Goal: Task Accomplishment & Management: Manage account settings

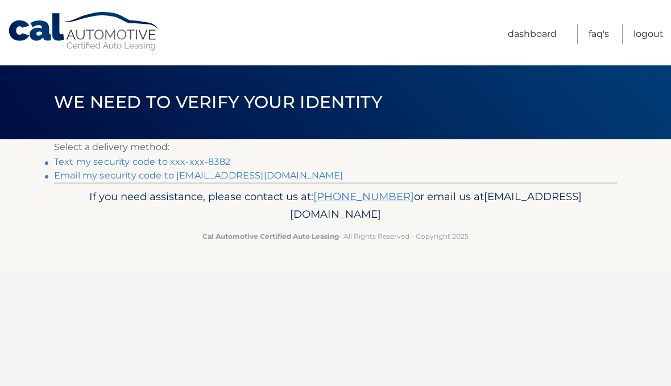
click at [217, 164] on link "Text my security code to xxx-xxx-8382" at bounding box center [142, 161] width 176 height 11
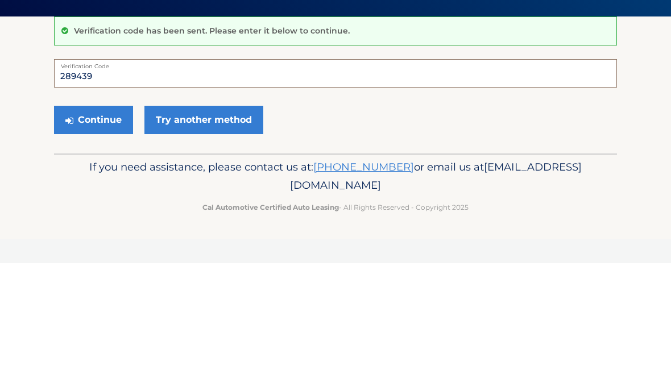
type input "289439"
click at [93, 229] on button "Continue" at bounding box center [93, 243] width 79 height 28
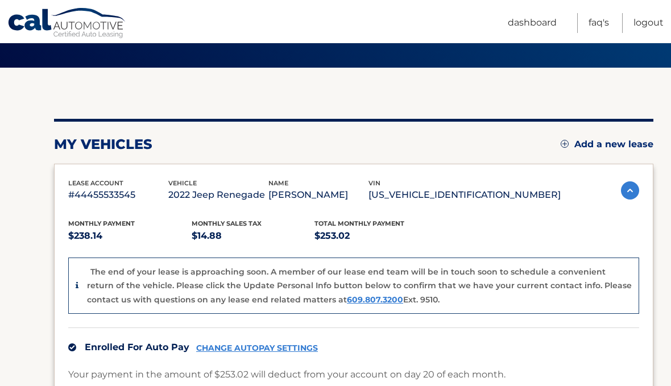
scroll to position [124, 0]
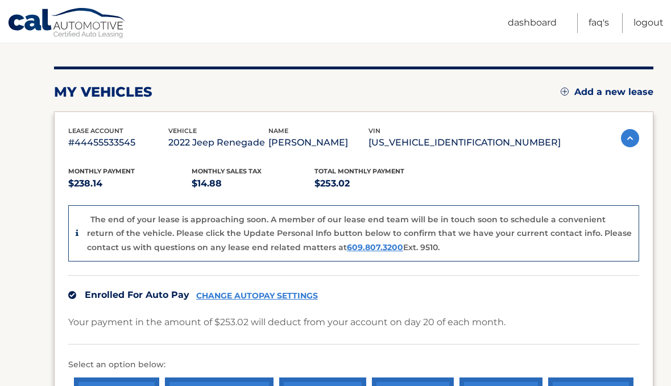
click at [568, 175] on div "Monthly Payment $238.14 Monthly sales Tax $14.88 Total Monthly Payment $253.02 …" at bounding box center [353, 304] width 571 height 307
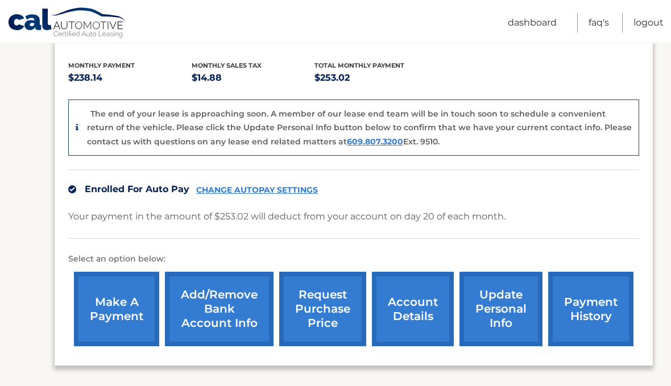
scroll to position [230, 0]
click at [338, 311] on link "request purchase price" at bounding box center [322, 309] width 87 height 75
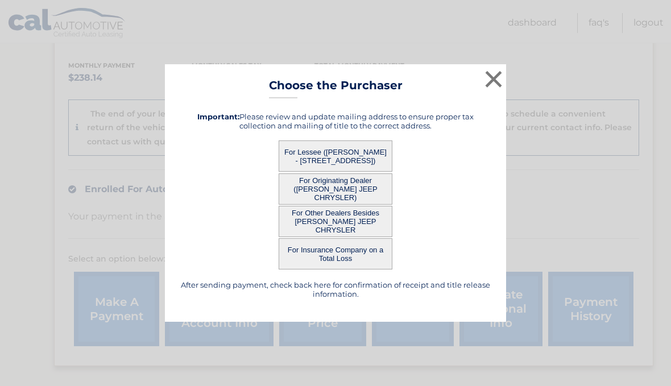
click at [360, 172] on button "For Lessee ([PERSON_NAME] - [STREET_ADDRESS])" at bounding box center [336, 156] width 114 height 31
click at [328, 172] on button "For Lessee ([PERSON_NAME] - [STREET_ADDRESS])" at bounding box center [336, 156] width 114 height 31
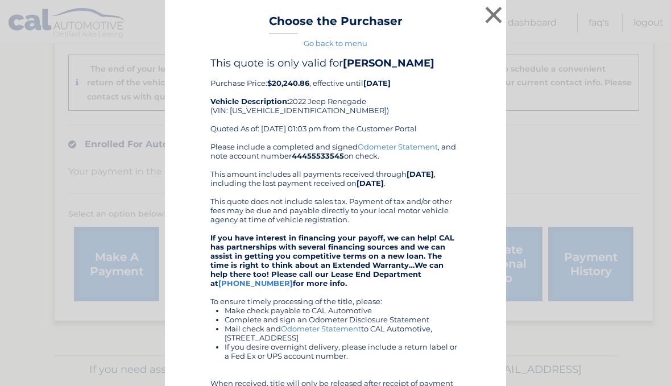
scroll to position [0, 0]
click at [494, 22] on button "×" at bounding box center [493, 14] width 23 height 23
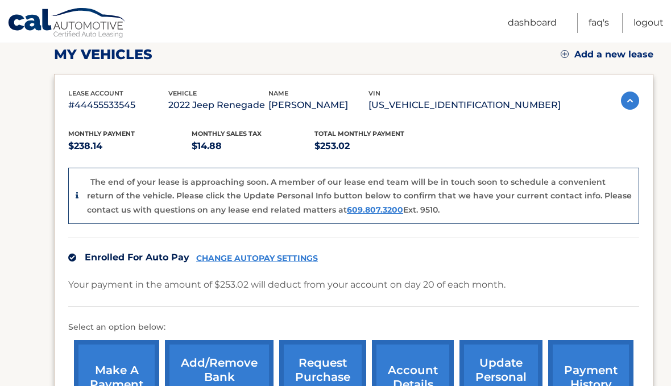
scroll to position [275, 0]
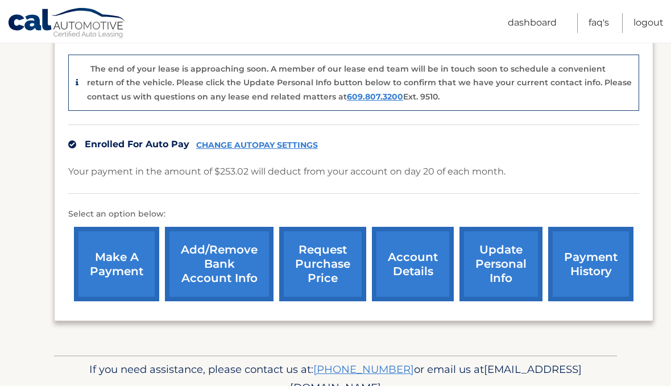
click at [408, 279] on link "account details" at bounding box center [413, 264] width 82 height 75
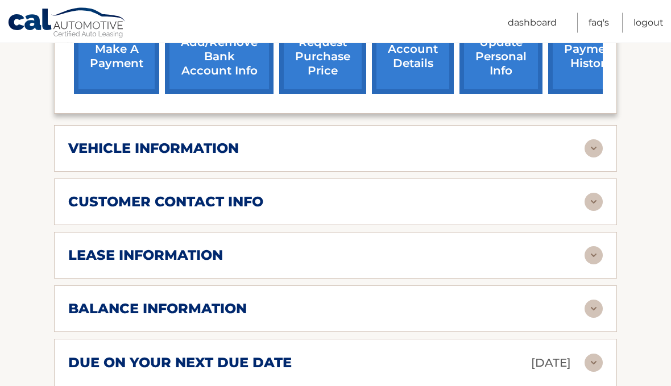
scroll to position [443, 0]
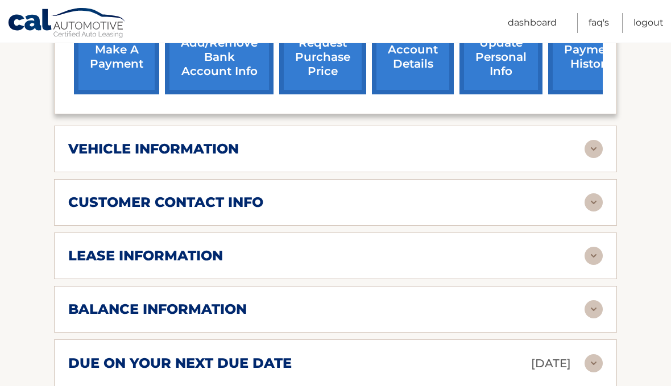
click at [482, 247] on div "lease information" at bounding box center [326, 255] width 516 height 17
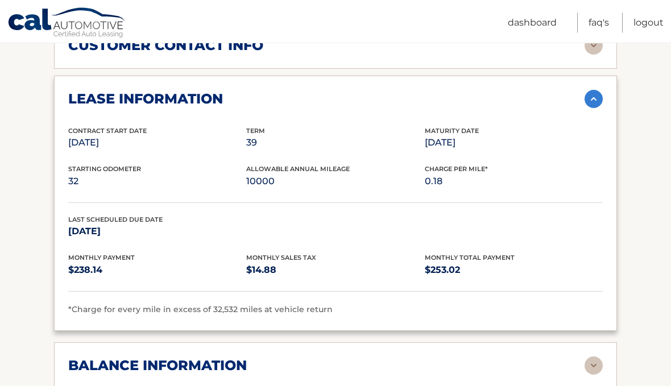
scroll to position [600, 0]
click at [19, 386] on section "Account Details | #44455533545 Back to Dashboard Manage Your Lease lease accoun…" at bounding box center [335, 141] width 671 height 1203
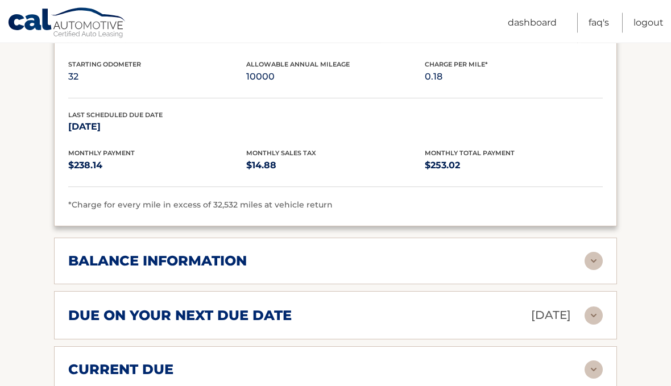
click at [535, 253] on div "balance information" at bounding box center [326, 261] width 516 height 17
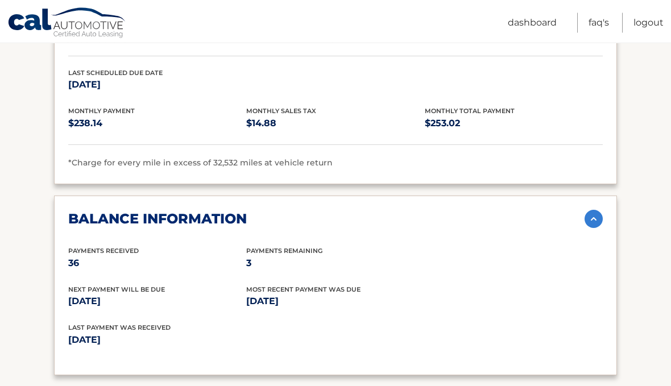
scroll to position [757, 0]
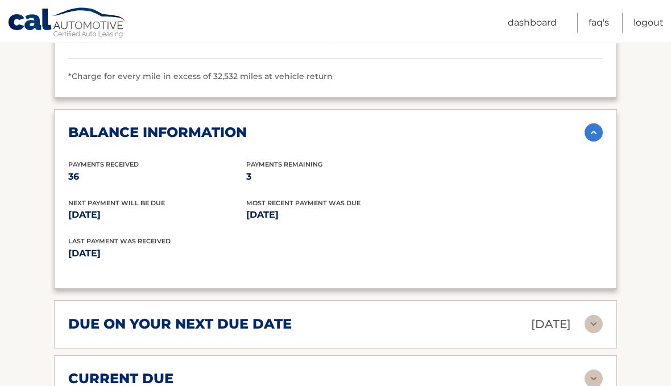
click at [596, 370] on img at bounding box center [594, 379] width 18 height 18
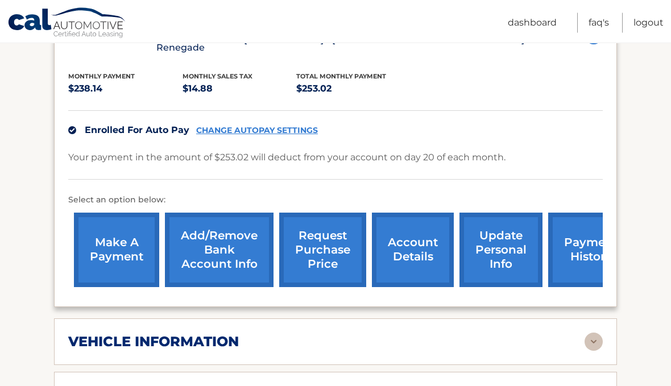
scroll to position [238, 0]
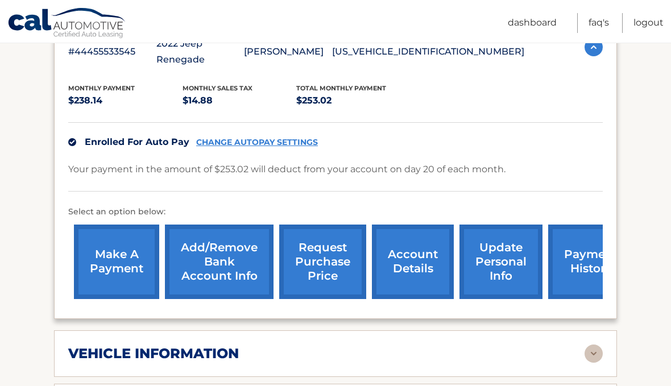
click at [650, 17] on link "Logout" at bounding box center [649, 23] width 30 height 20
